Goal: Task Accomplishment & Management: Use online tool/utility

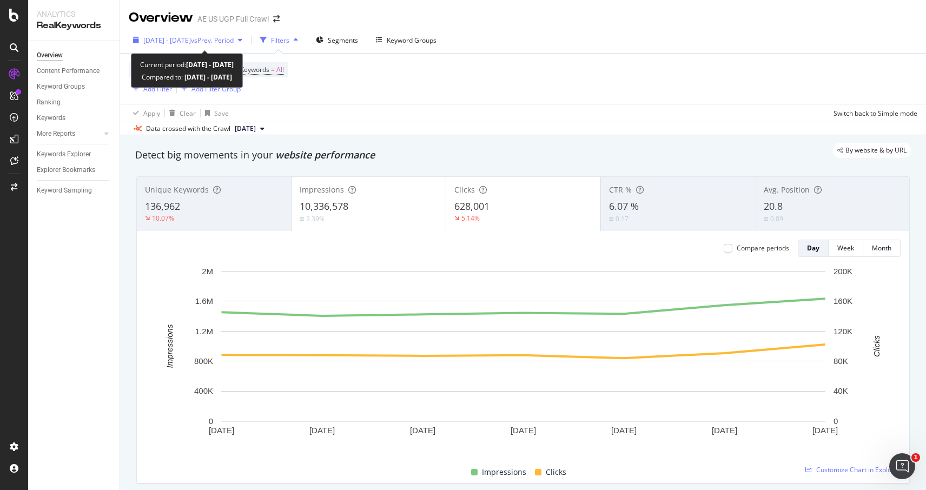
click at [191, 42] on span "[DATE] - [DATE]" at bounding box center [167, 40] width 48 height 9
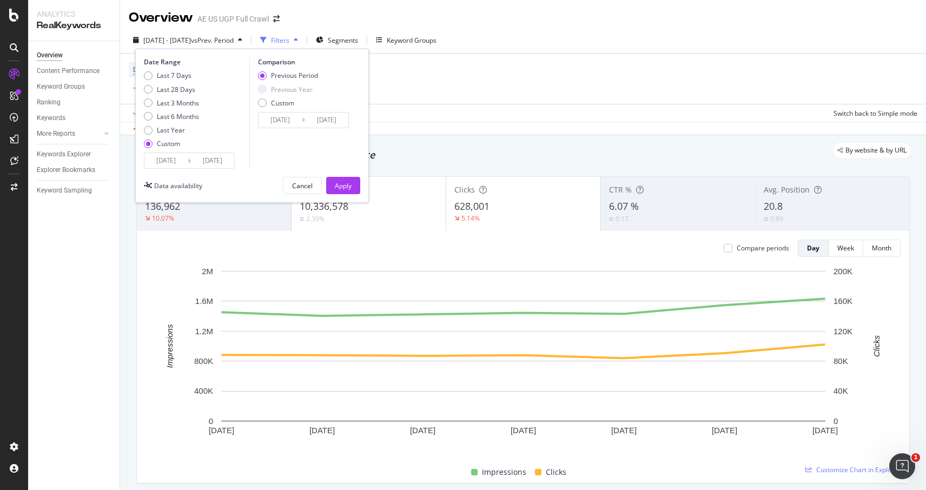
click at [170, 165] on input "[DATE]" at bounding box center [165, 160] width 43 height 15
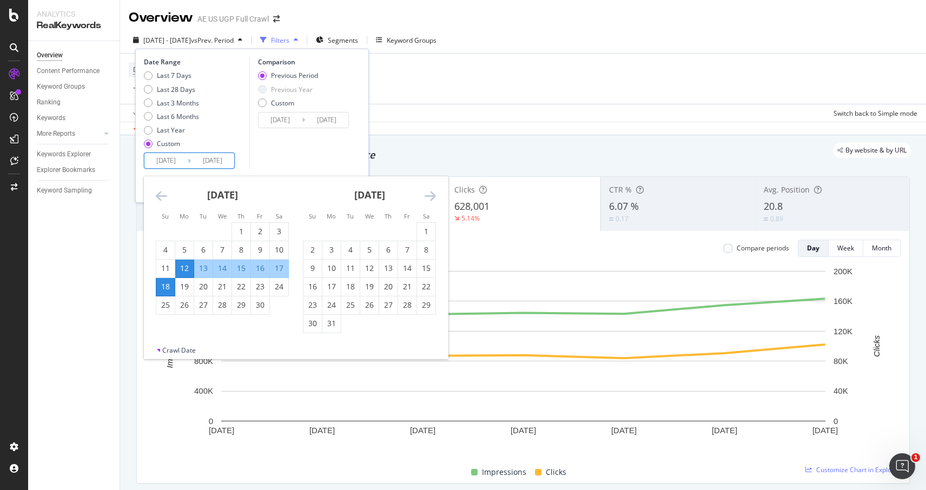
click at [432, 196] on icon "Move forward to switch to the next month." at bounding box center [429, 195] width 11 height 13
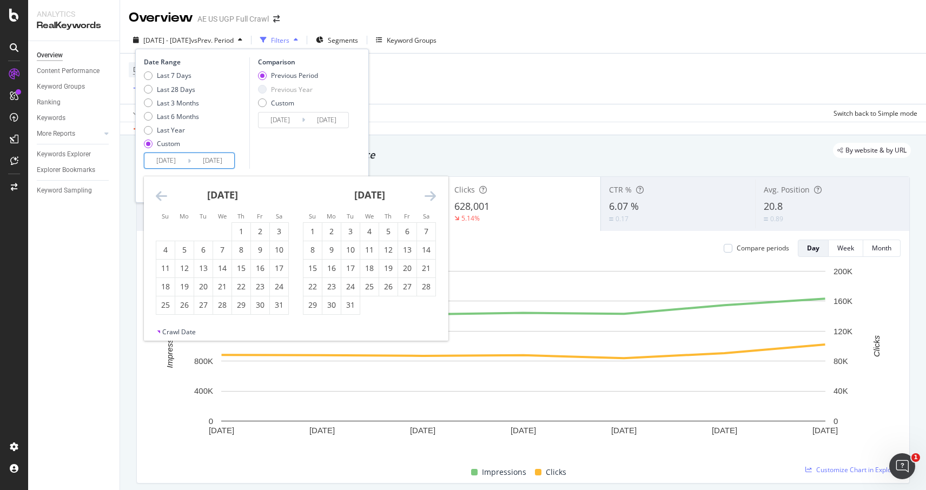
click at [432, 196] on icon "Move forward to switch to the next month." at bounding box center [429, 195] width 11 height 13
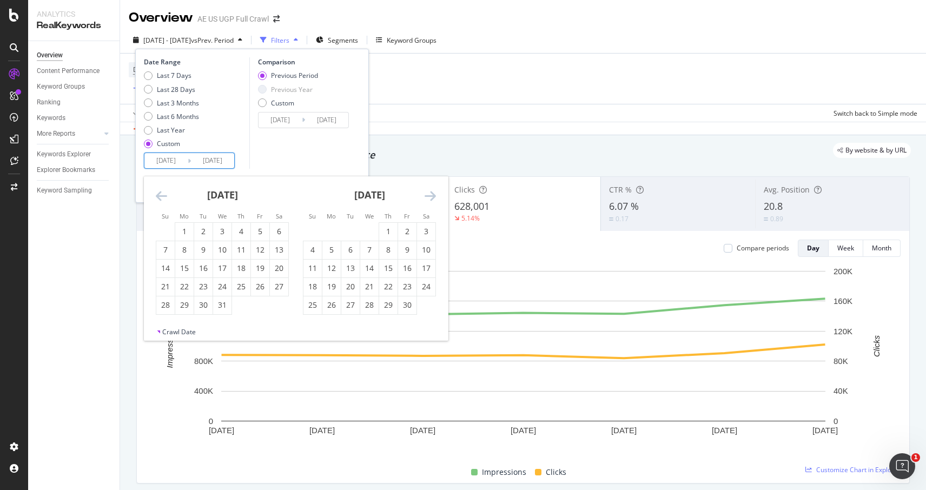
click at [432, 196] on icon "Move forward to switch to the next month." at bounding box center [429, 195] width 11 height 13
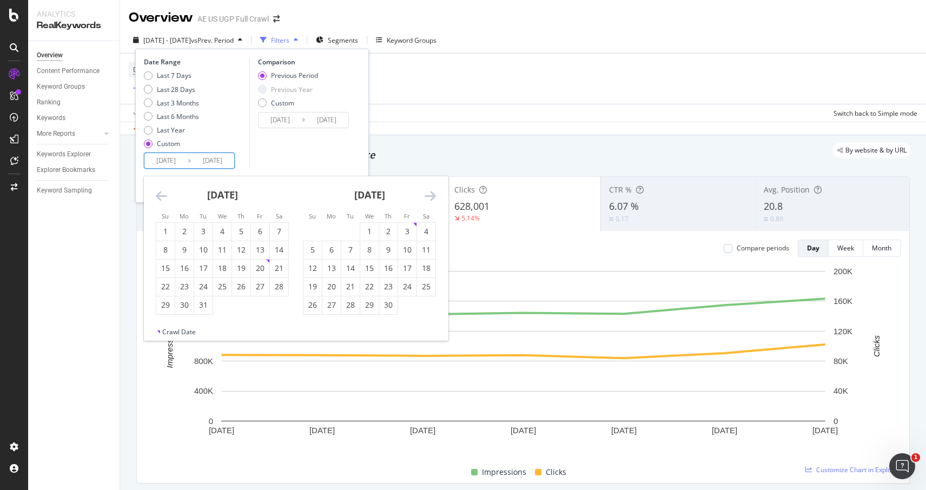
click at [432, 196] on icon "Move forward to switch to the next month." at bounding box center [429, 195] width 11 height 13
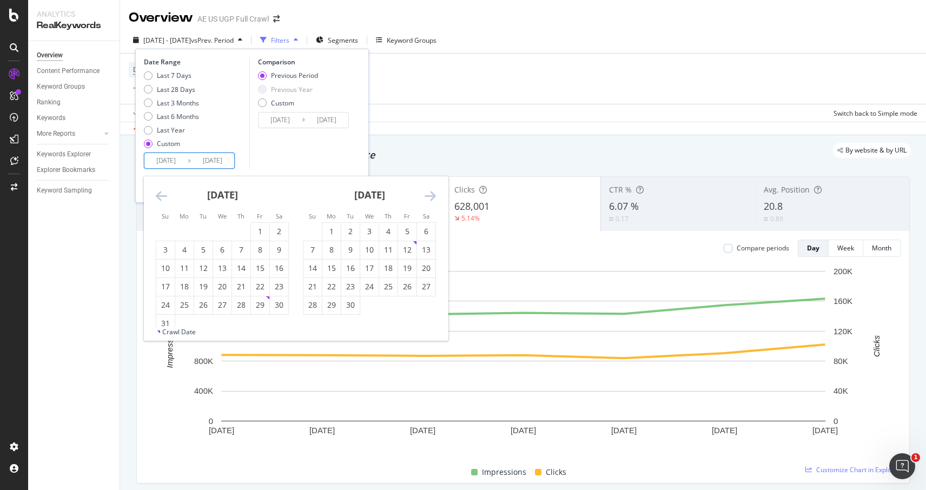
click at [432, 196] on icon "Move forward to switch to the next month." at bounding box center [429, 195] width 11 height 13
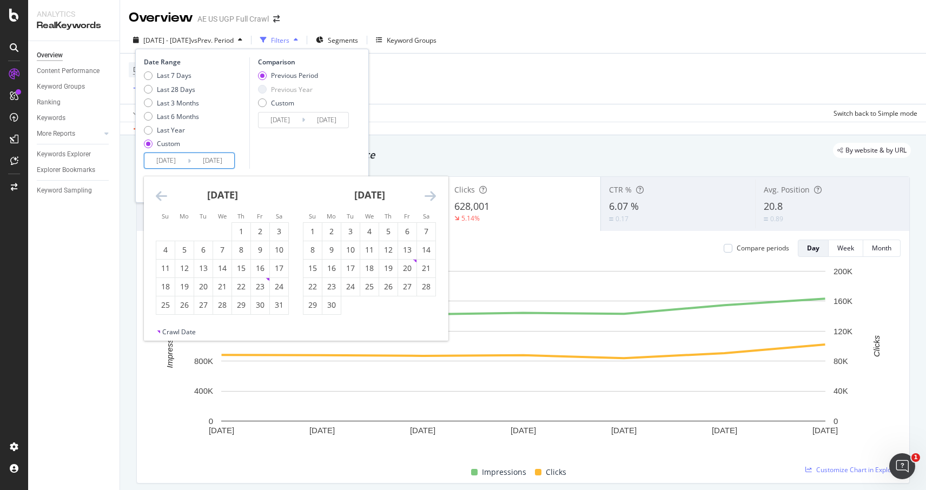
click at [432, 196] on icon "Move forward to switch to the next month." at bounding box center [429, 195] width 11 height 13
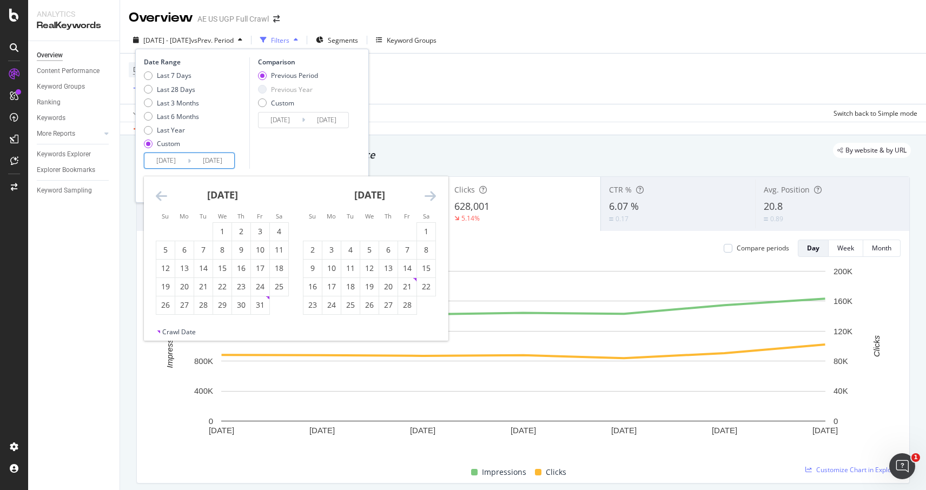
click at [432, 196] on icon "Move forward to switch to the next month." at bounding box center [429, 195] width 11 height 13
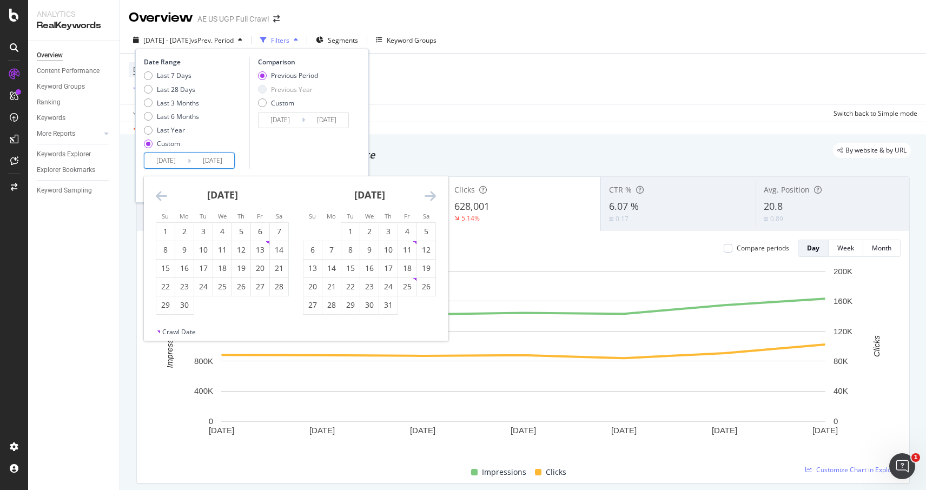
click at [432, 196] on icon "Move forward to switch to the next month." at bounding box center [429, 195] width 11 height 13
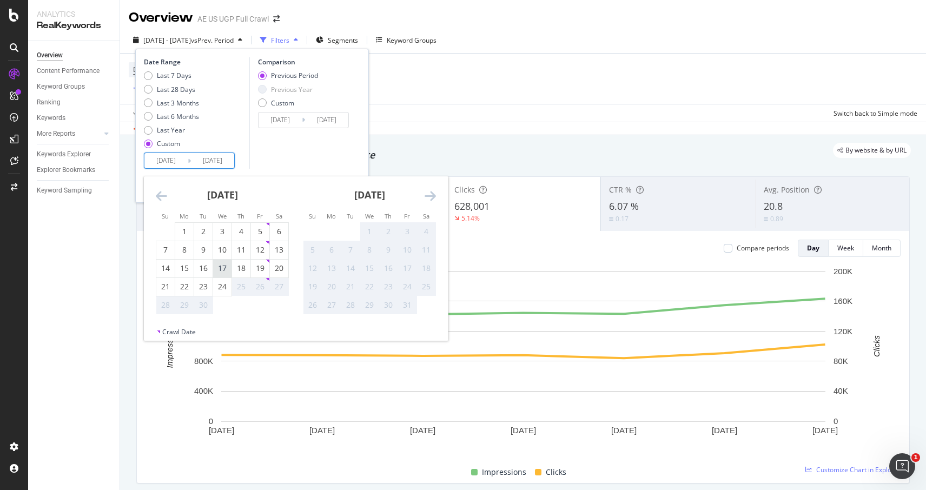
click at [217, 267] on div "17" at bounding box center [222, 268] width 18 height 11
type input "[DATE]"
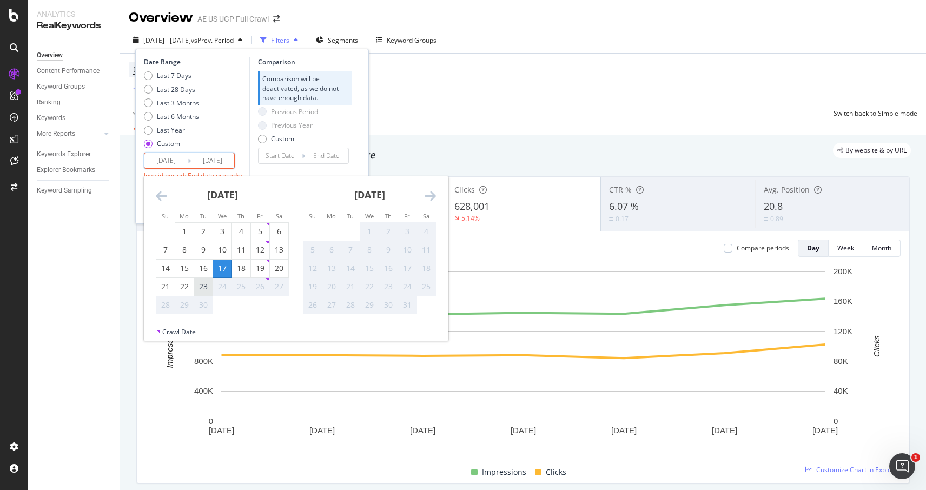
click at [198, 284] on div "23" at bounding box center [203, 286] width 18 height 11
type input "[DATE]"
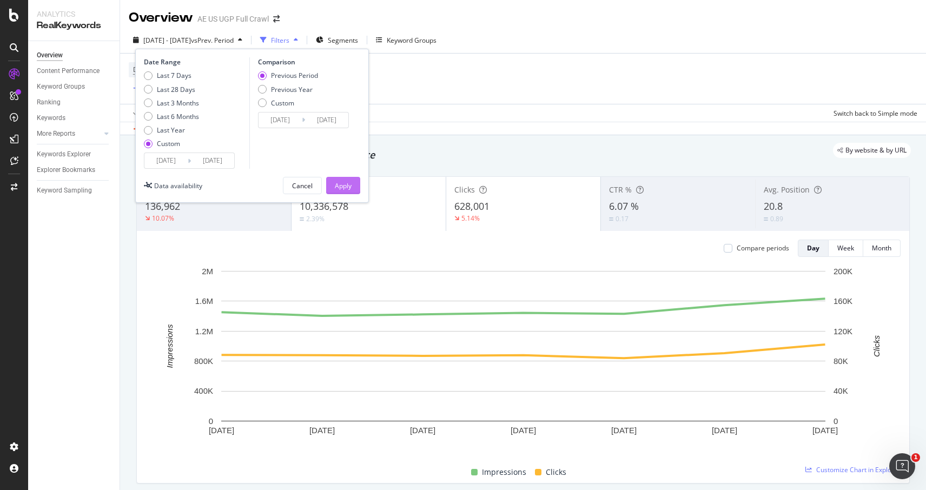
click at [344, 189] on div "Apply" at bounding box center [343, 185] width 17 height 9
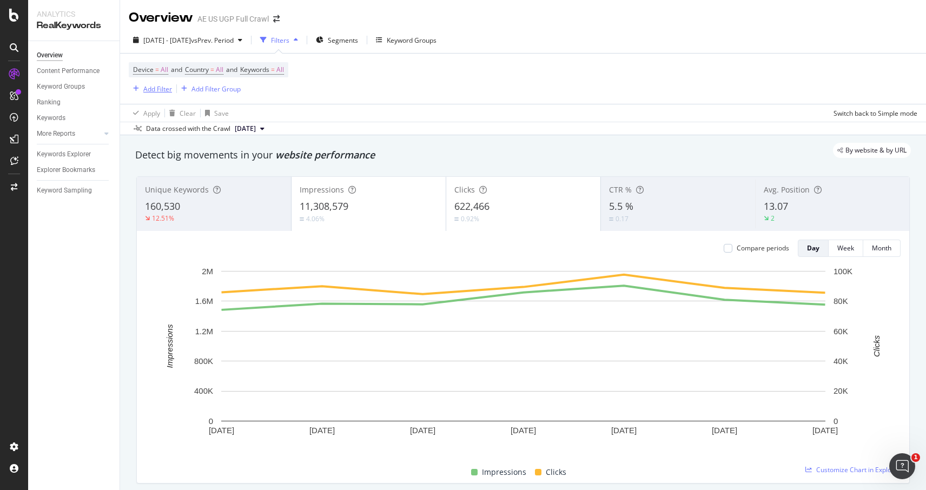
click at [155, 90] on div "Add Filter" at bounding box center [157, 88] width 29 height 9
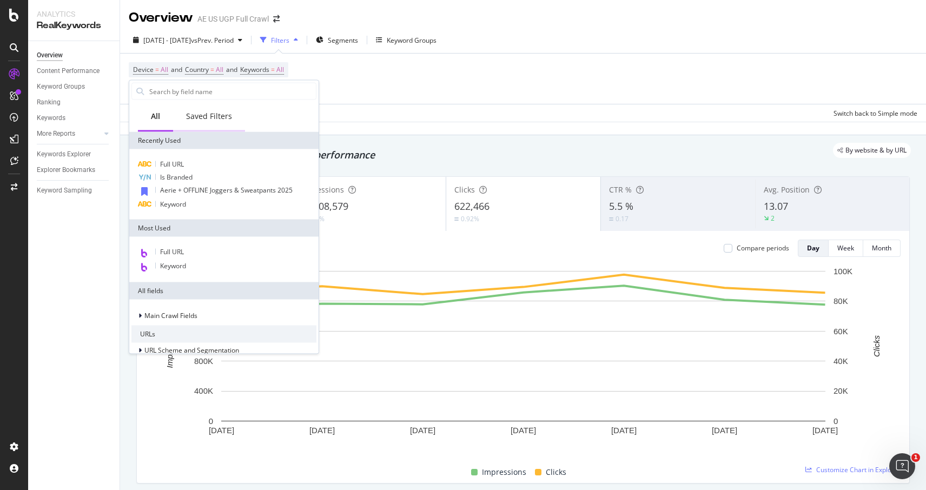
click at [215, 112] on div "Saved Filters" at bounding box center [209, 116] width 46 height 11
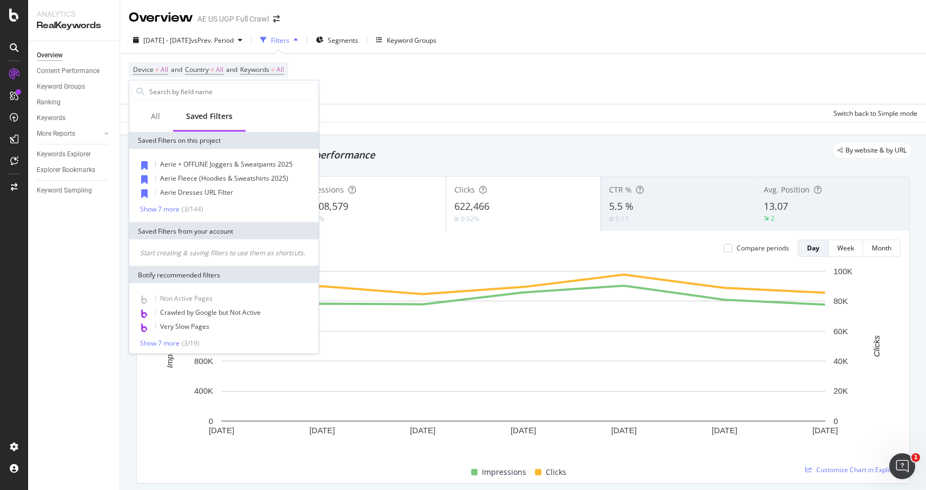
click at [208, 99] on div at bounding box center [223, 92] width 189 height 22
click at [205, 90] on input "text" at bounding box center [232, 91] width 168 height 16
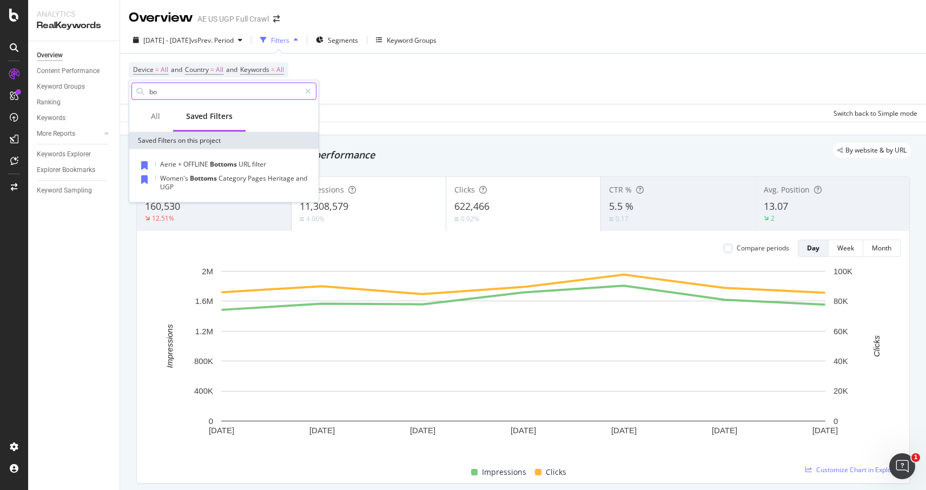
type input "b"
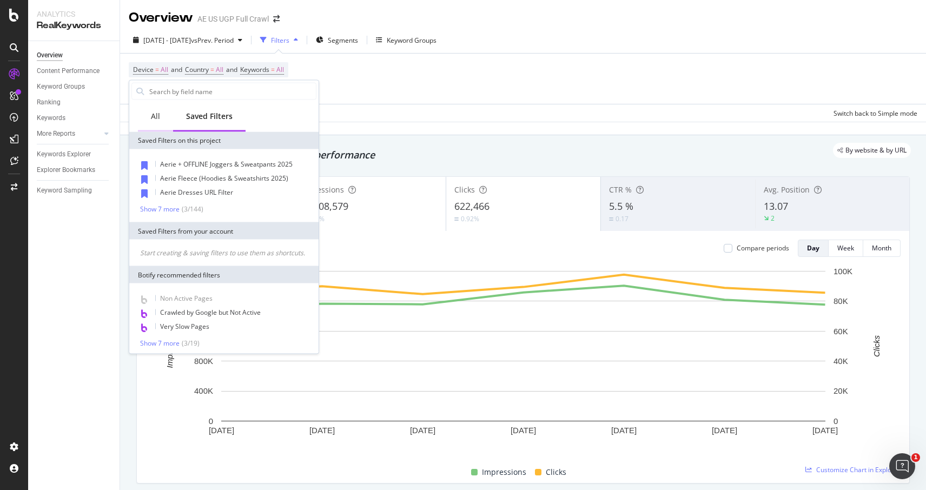
click at [151, 115] on div "All" at bounding box center [155, 116] width 9 height 11
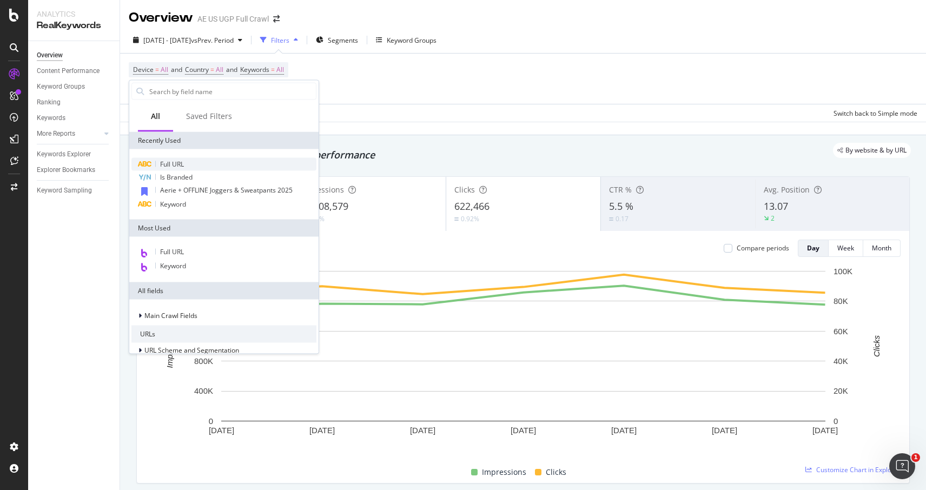
click at [194, 168] on div "Full URL" at bounding box center [223, 164] width 185 height 13
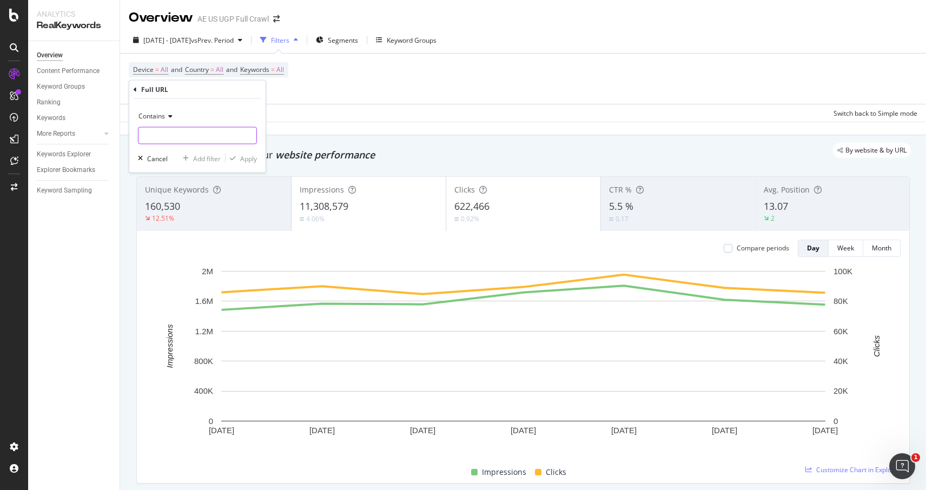
click at [176, 131] on input "text" at bounding box center [197, 135] width 118 height 17
type input "aerie"
click at [206, 158] on div "Add filter" at bounding box center [207, 158] width 28 height 9
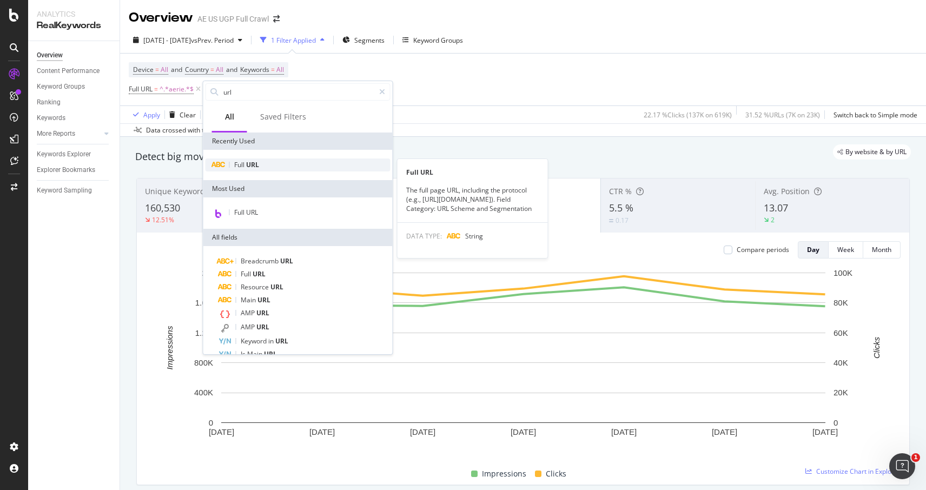
type input "url"
click at [270, 164] on div "Full URL" at bounding box center [297, 164] width 185 height 13
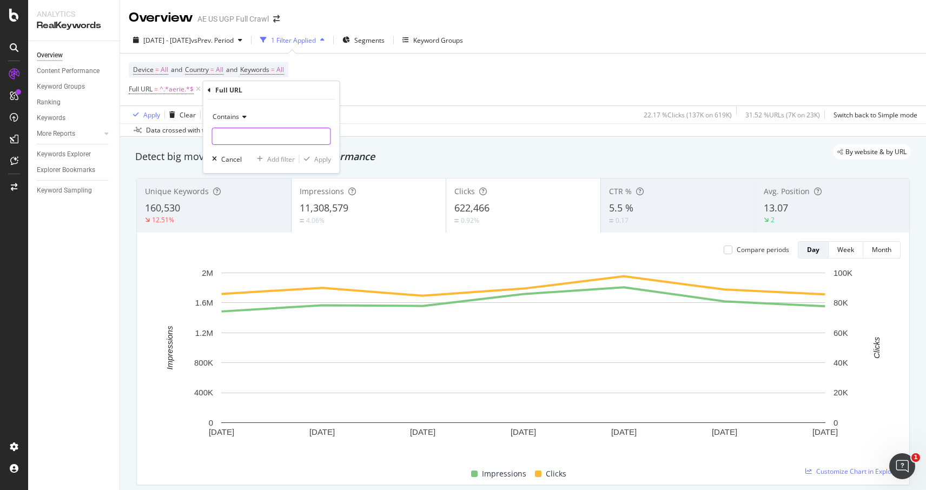
click at [240, 136] on input "text" at bounding box center [271, 136] width 118 height 17
type input "bottom"
click at [311, 158] on div "button" at bounding box center [306, 159] width 15 height 6
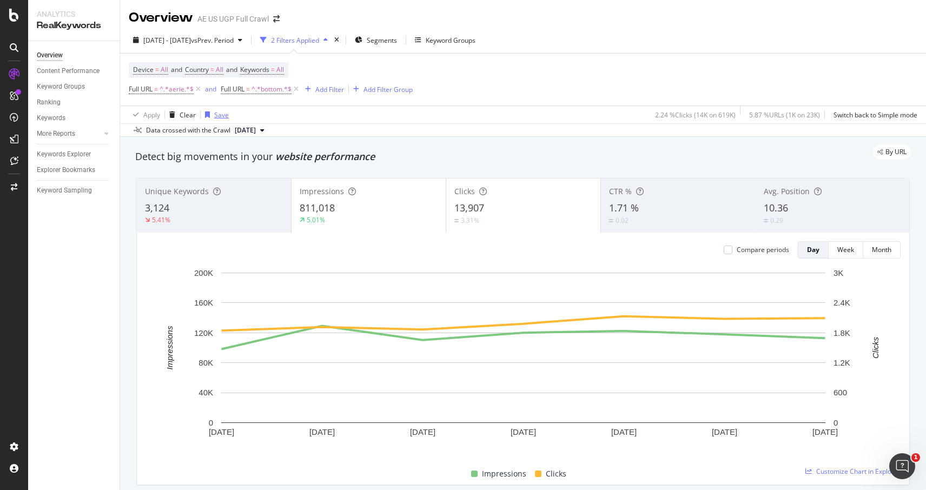
click at [215, 115] on div "Save" at bounding box center [221, 114] width 15 height 9
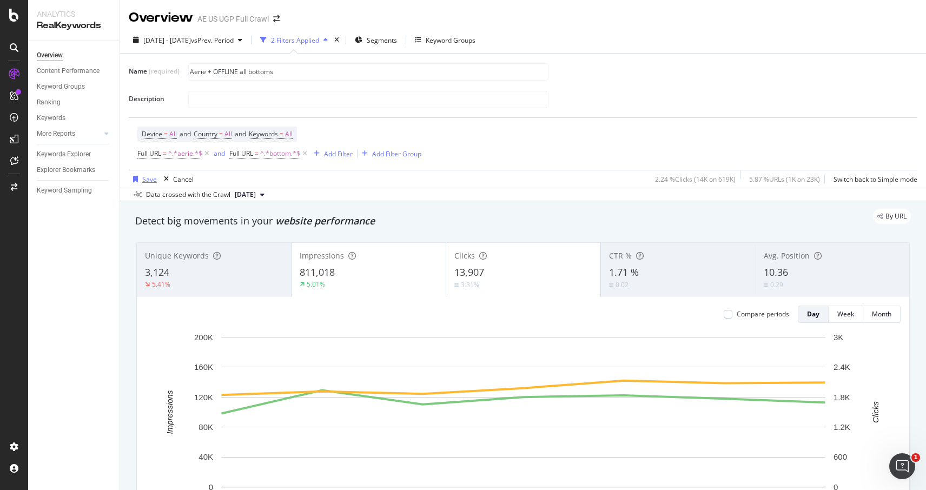
type input "Aerie + OFFLINE all bottoms"
click at [151, 180] on div "Save" at bounding box center [149, 179] width 15 height 9
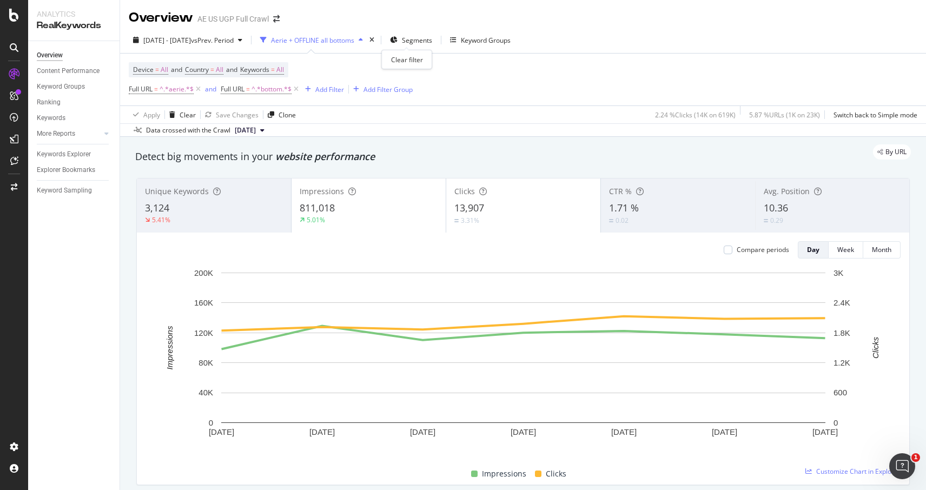
click at [376, 39] on div "times" at bounding box center [371, 40] width 9 height 11
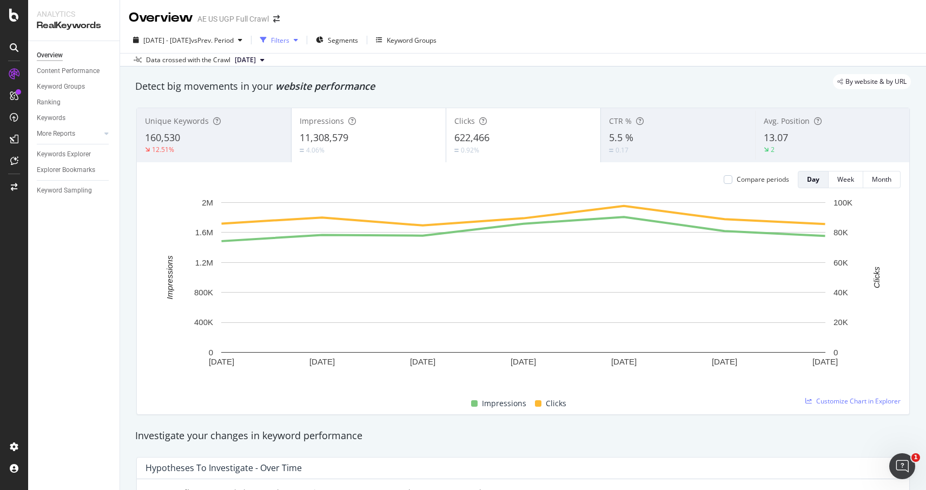
click at [271, 45] on div "button" at bounding box center [263, 39] width 15 height 15
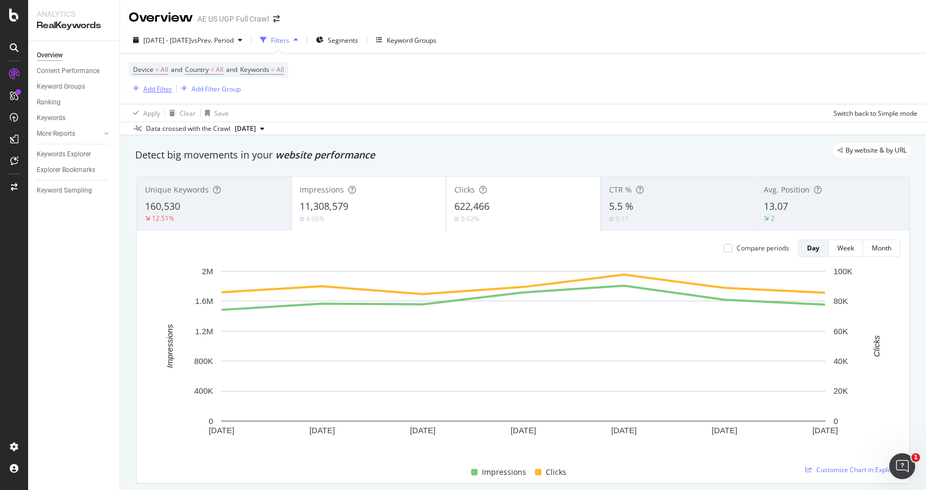
click at [160, 88] on div "Add Filter" at bounding box center [157, 88] width 29 height 9
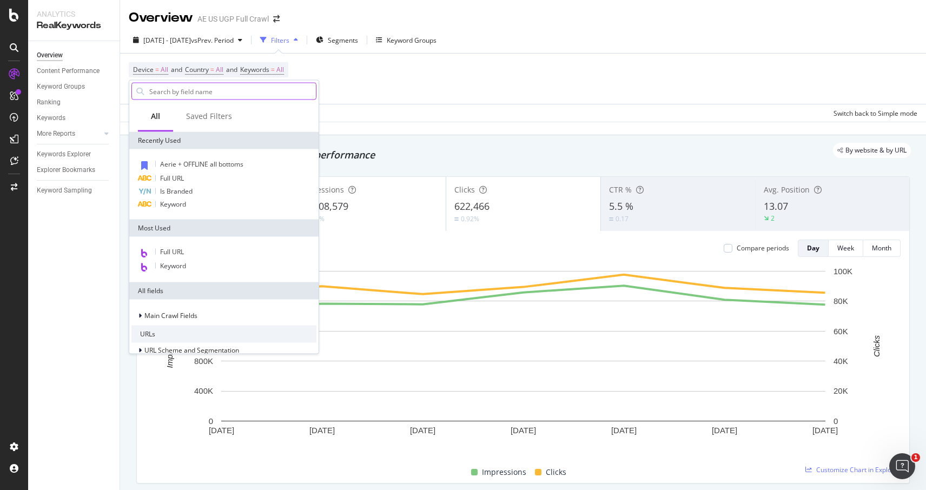
click at [190, 92] on input "text" at bounding box center [232, 91] width 168 height 16
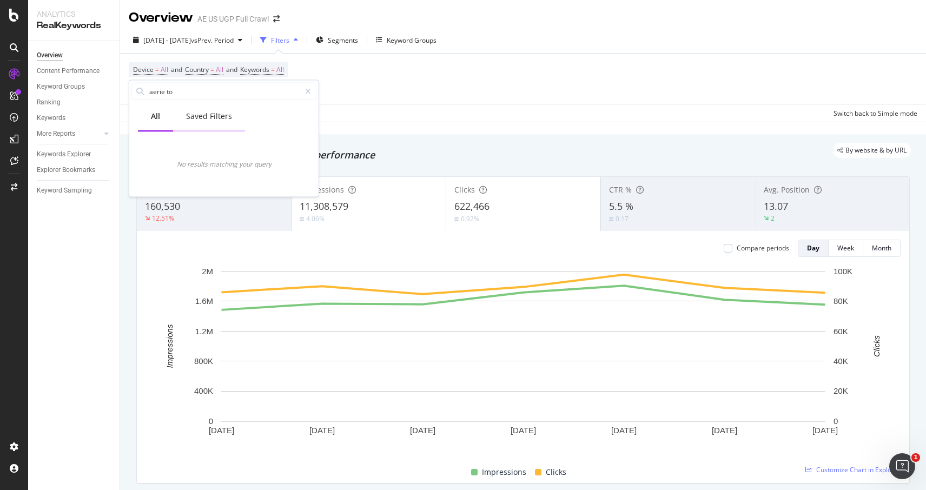
type input "aerie to"
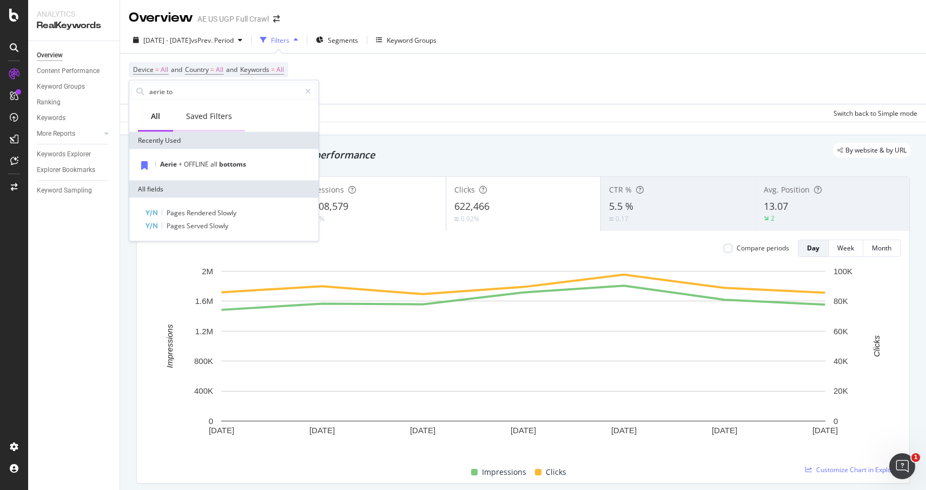
click at [204, 108] on div "Saved Filters" at bounding box center [209, 117] width 72 height 30
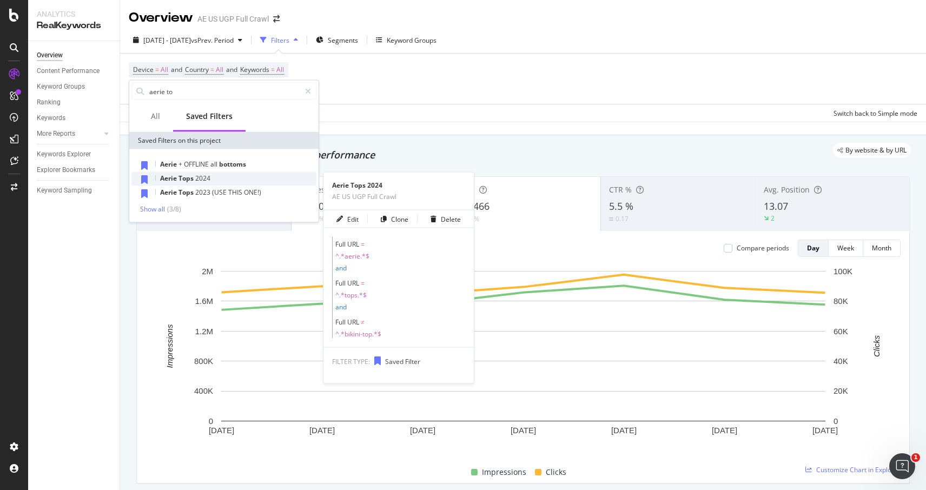
click at [211, 177] on div "Aerie Tops 2024" at bounding box center [223, 179] width 185 height 14
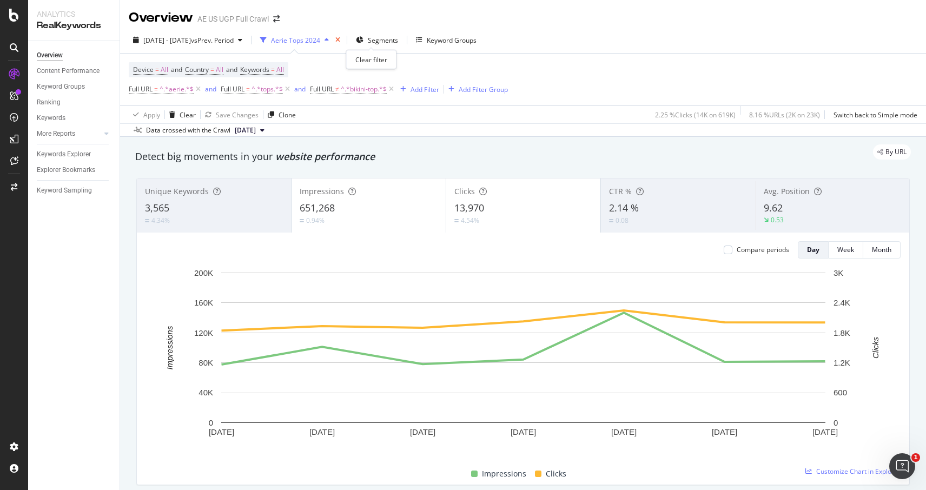
click at [340, 42] on icon "times" at bounding box center [337, 40] width 5 height 6
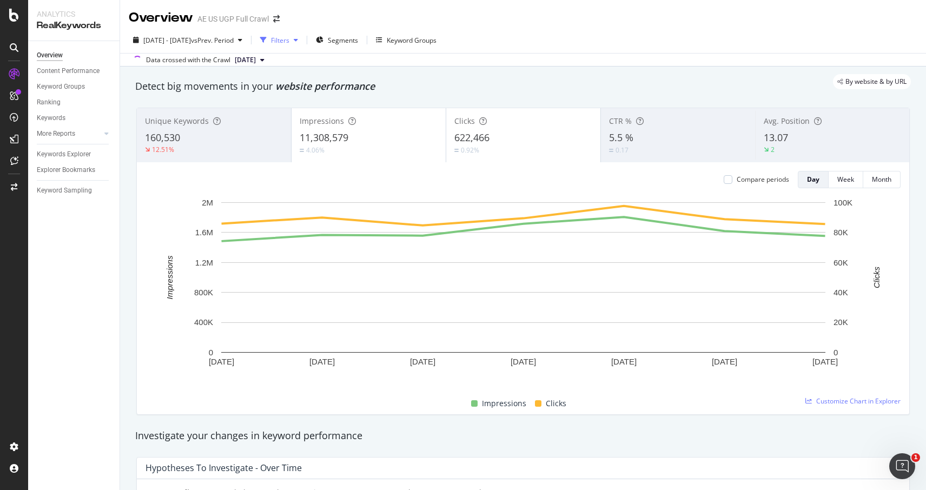
click at [289, 41] on div "Filters" at bounding box center [280, 40] width 18 height 9
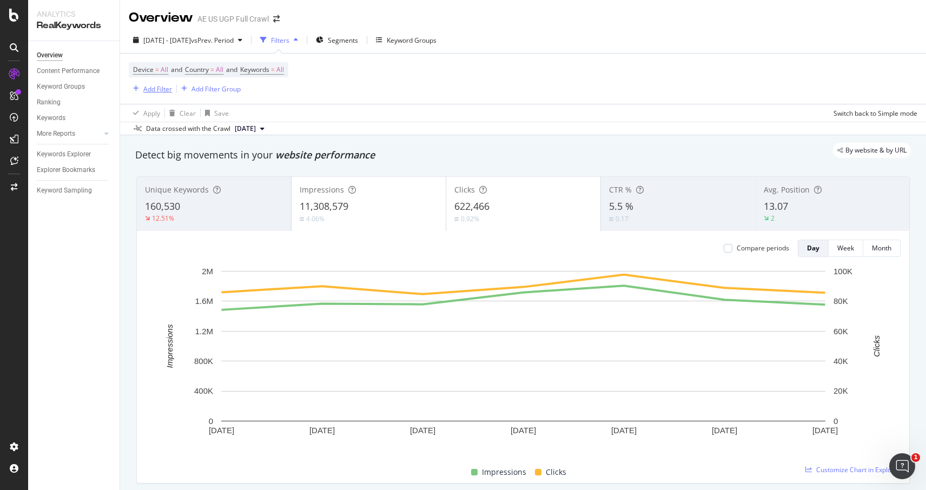
click at [155, 92] on div "Add Filter" at bounding box center [157, 88] width 29 height 9
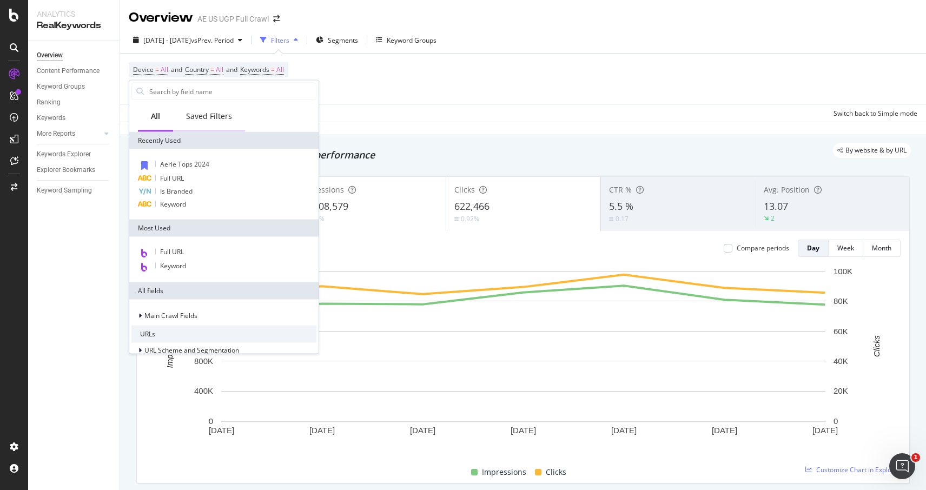
click at [219, 121] on div "Saved Filters" at bounding box center [209, 116] width 46 height 11
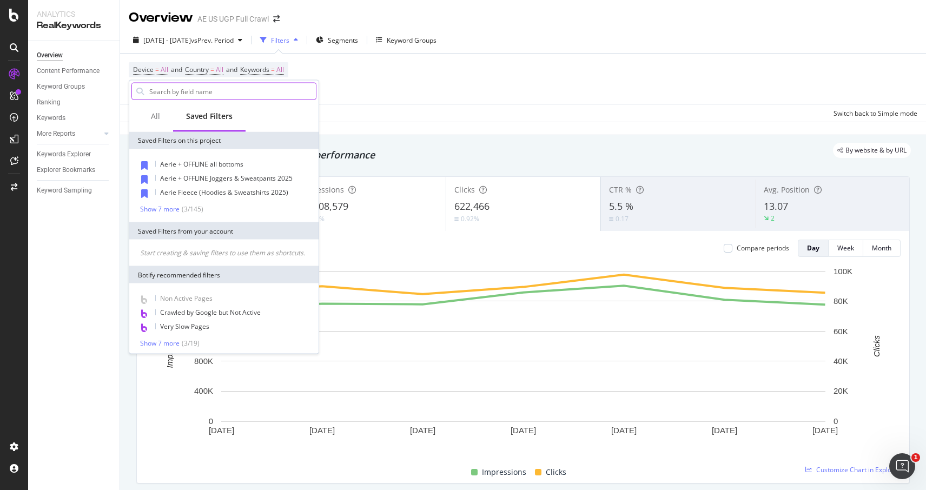
click at [197, 95] on input "text" at bounding box center [232, 91] width 168 height 16
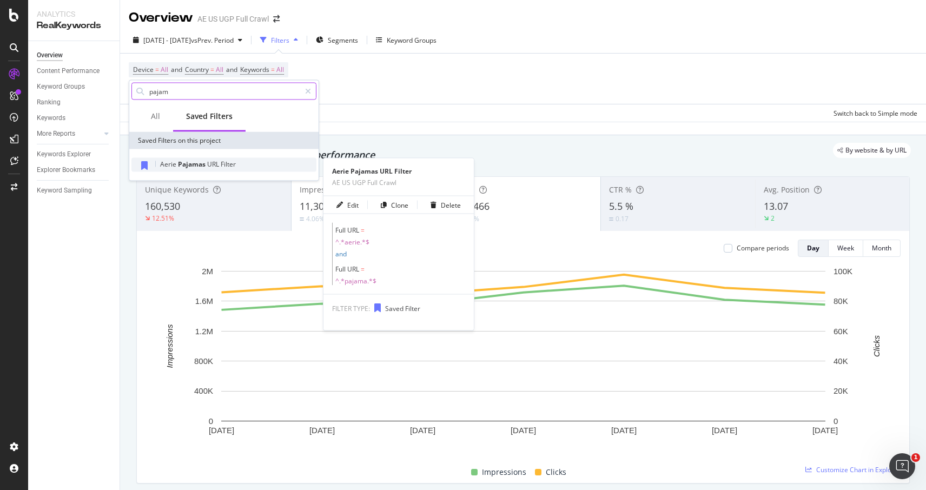
type input "pajam"
click at [205, 169] on div "Aerie Pajamas URL Filter" at bounding box center [223, 165] width 185 height 14
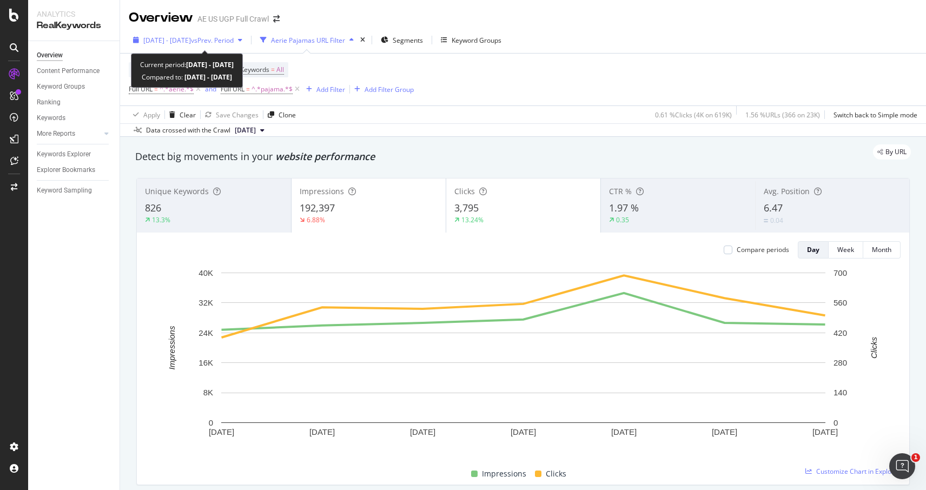
click at [234, 41] on span "vs Prev. Period" at bounding box center [212, 40] width 43 height 9
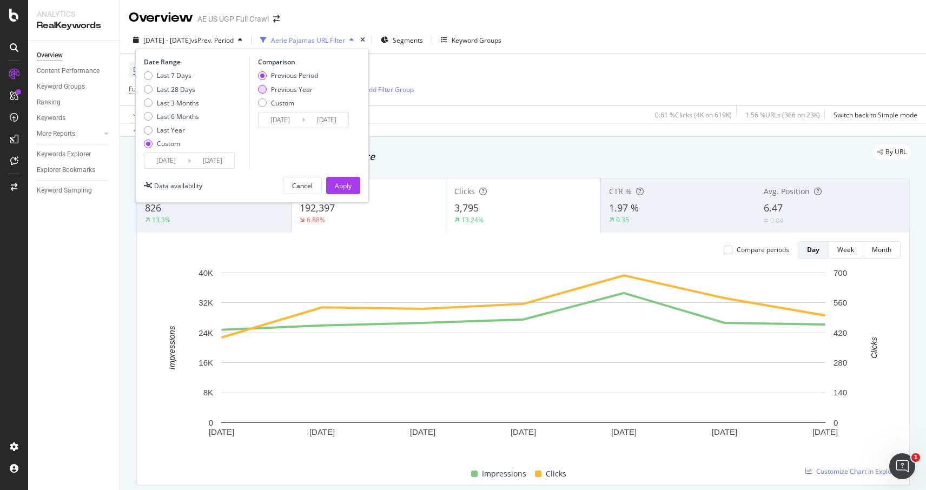
click at [281, 88] on div "Previous Year" at bounding box center [292, 89] width 42 height 9
type input "[DATE]"
click at [344, 187] on div "Apply" at bounding box center [343, 185] width 17 height 9
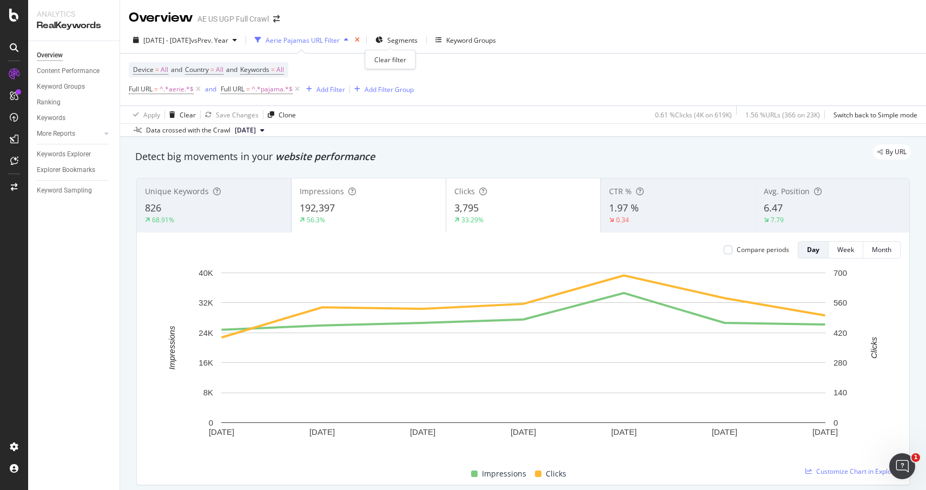
click at [359, 42] on icon "times" at bounding box center [357, 40] width 5 height 6
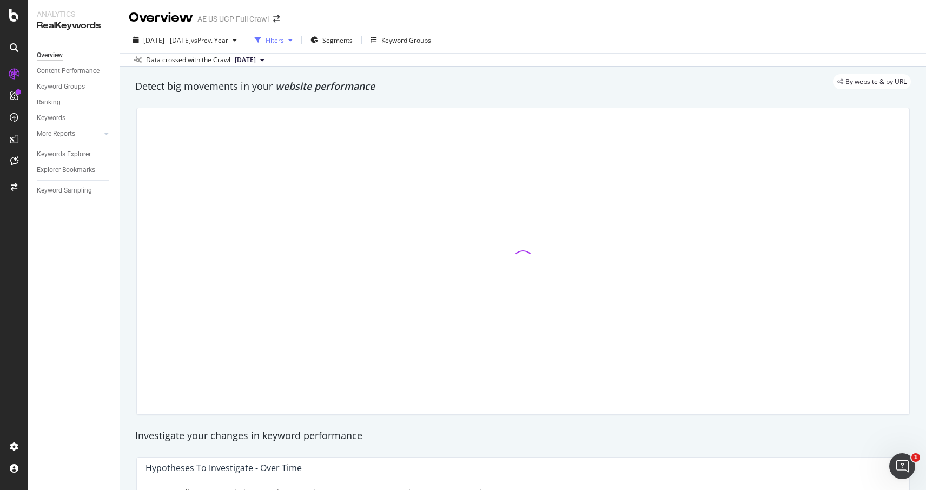
click at [297, 47] on div "Filters" at bounding box center [273, 40] width 46 height 16
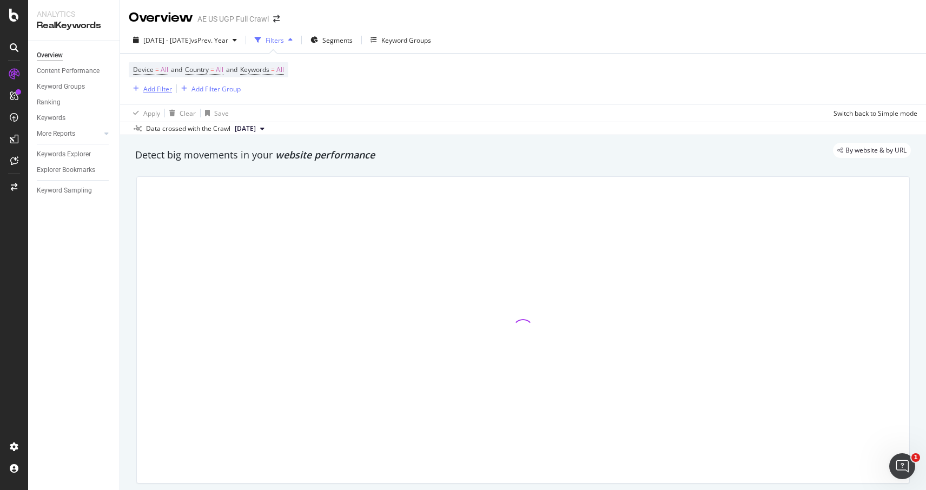
click at [150, 92] on div "Add Filter" at bounding box center [157, 88] width 29 height 9
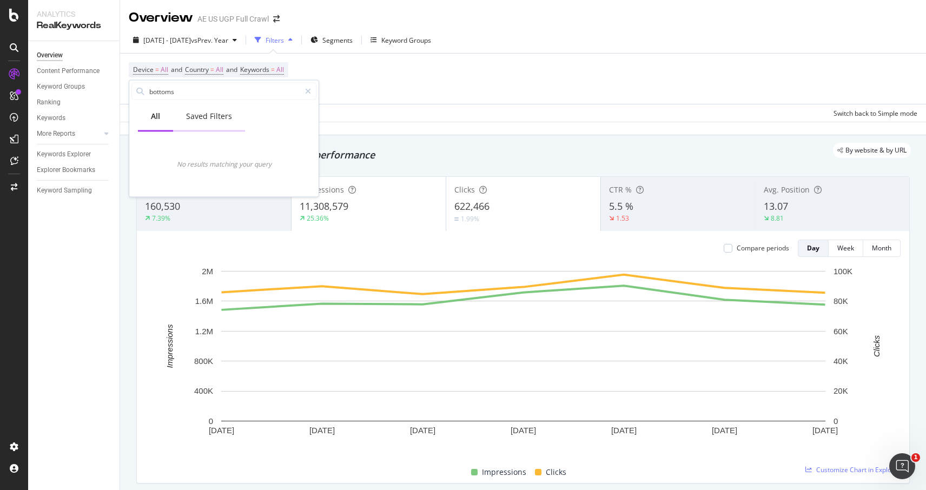
type input "bottoms"
click at [211, 111] on div "Saved Filters" at bounding box center [209, 116] width 46 height 11
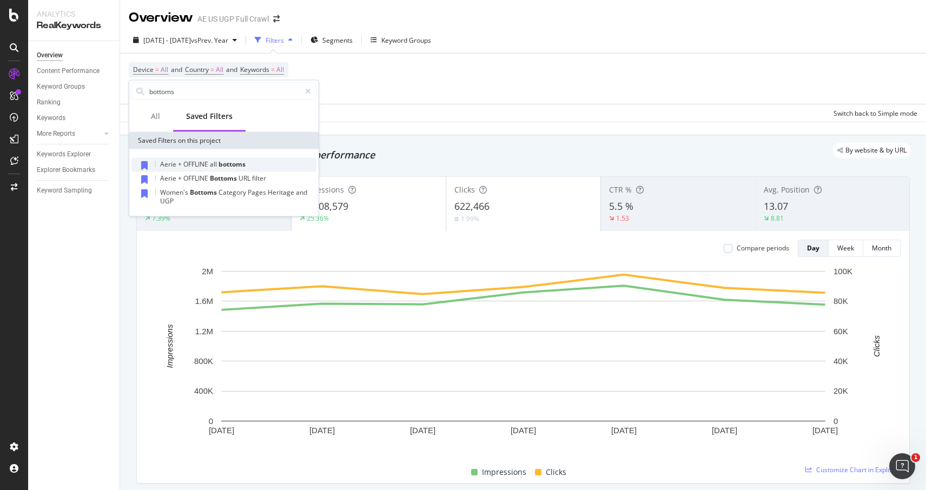
click at [208, 167] on span "OFFLINE" at bounding box center [196, 163] width 26 height 9
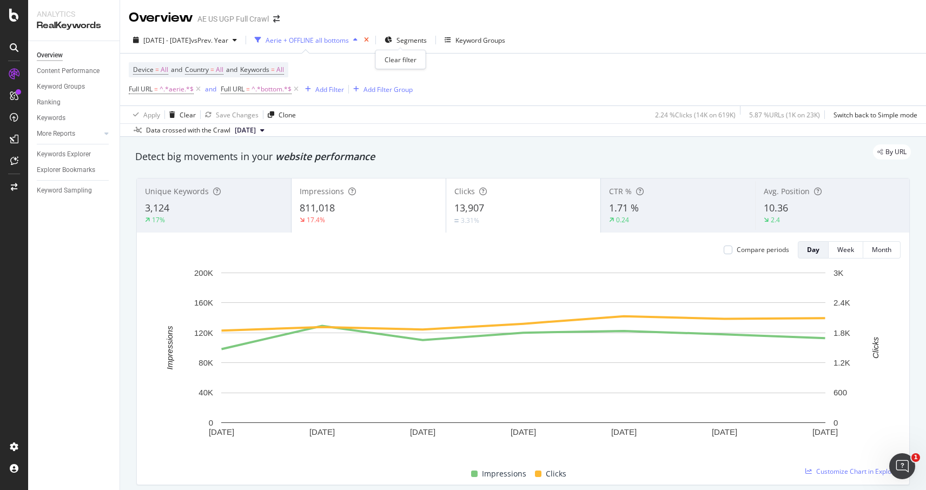
click at [369, 39] on icon "times" at bounding box center [366, 40] width 5 height 6
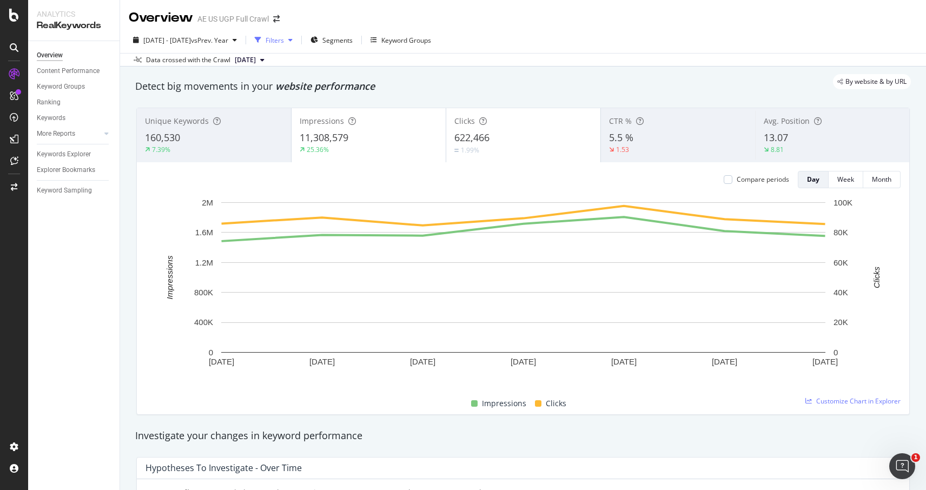
click at [297, 33] on div "Filters" at bounding box center [273, 40] width 46 height 16
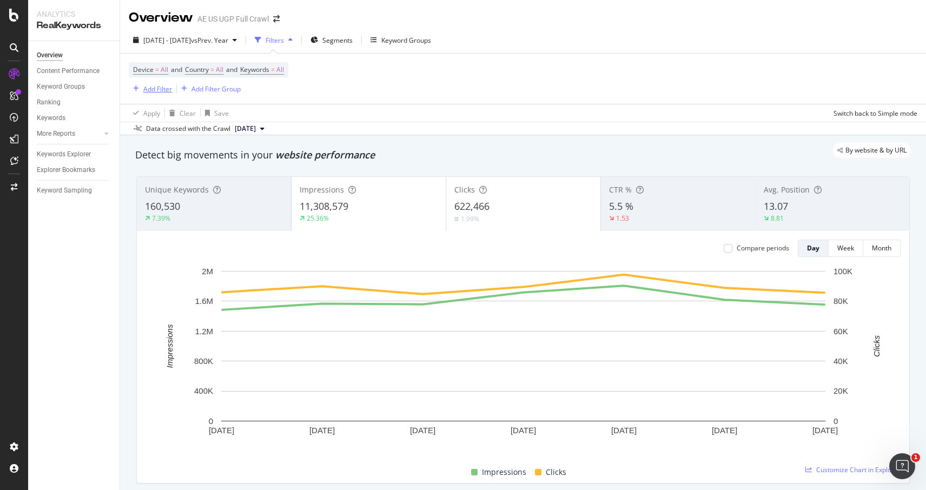
click at [156, 90] on div "Add Filter" at bounding box center [157, 88] width 29 height 9
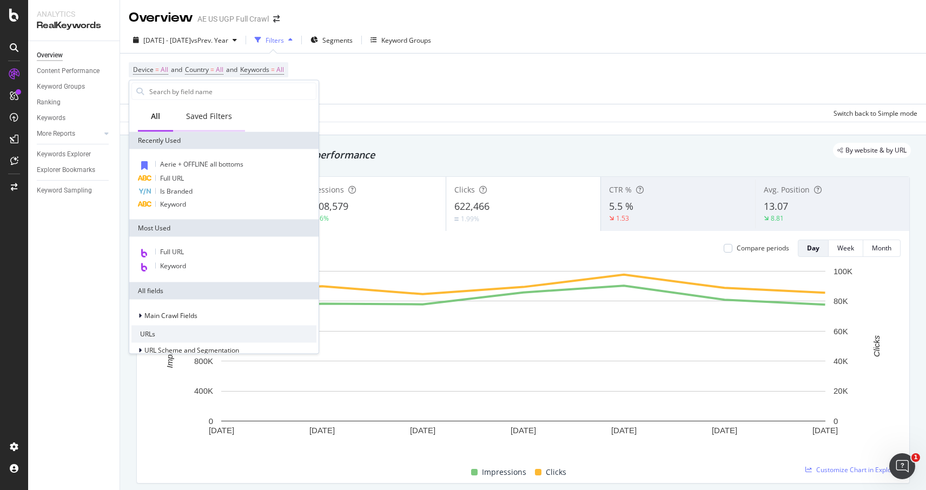
click at [199, 112] on div "Saved Filters" at bounding box center [209, 116] width 46 height 11
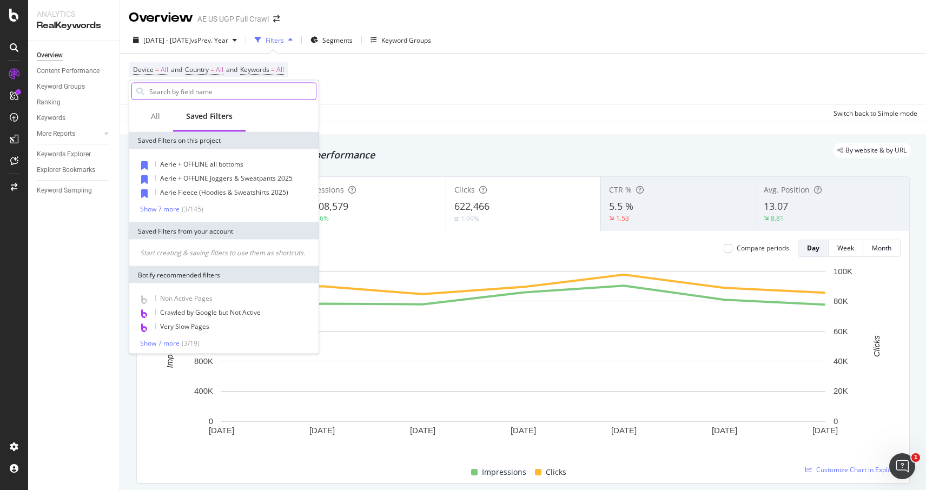
click at [207, 90] on input "text" at bounding box center [232, 91] width 168 height 16
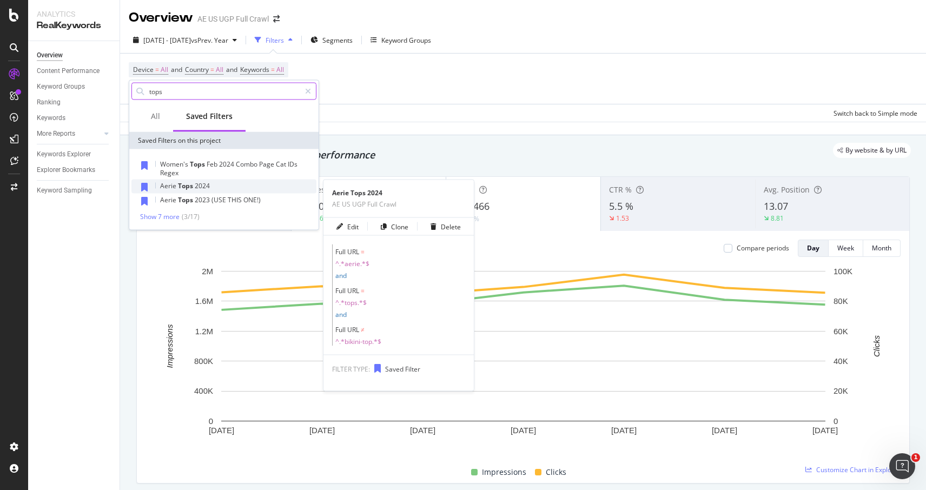
type input "tops"
click at [184, 186] on span "Tops" at bounding box center [186, 185] width 17 height 9
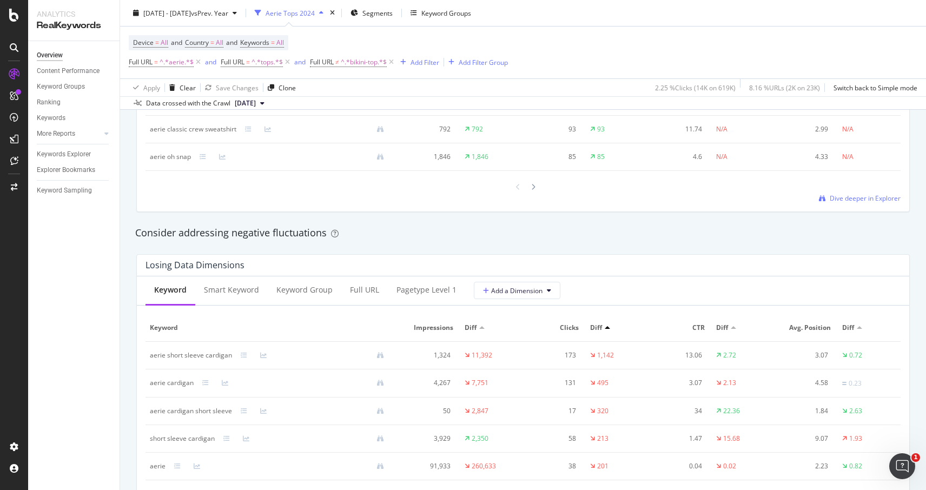
scroll to position [1360, 0]
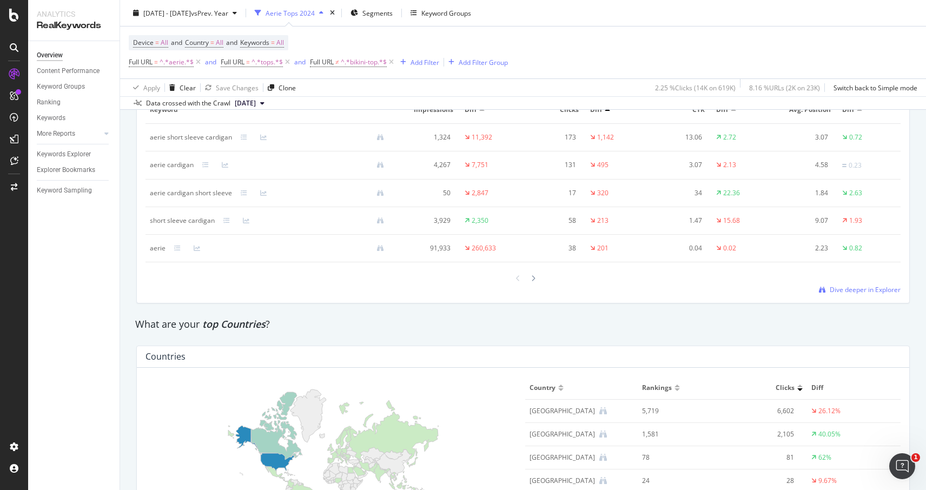
click at [58, 327] on div "Overview Content Performance Keyword Groups Ranking Keywords More Reports Count…" at bounding box center [73, 265] width 91 height 449
